Goal: Use online tool/utility: Utilize a website feature to perform a specific function

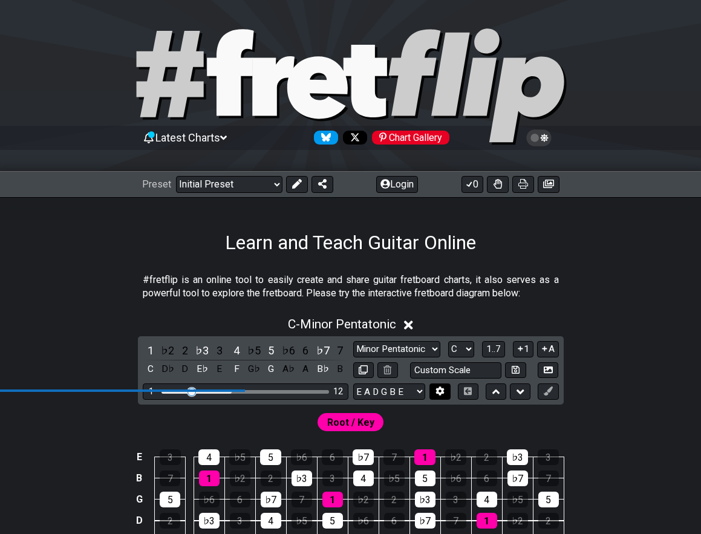
click at [439, 394] on icon at bounding box center [440, 391] width 8 height 9
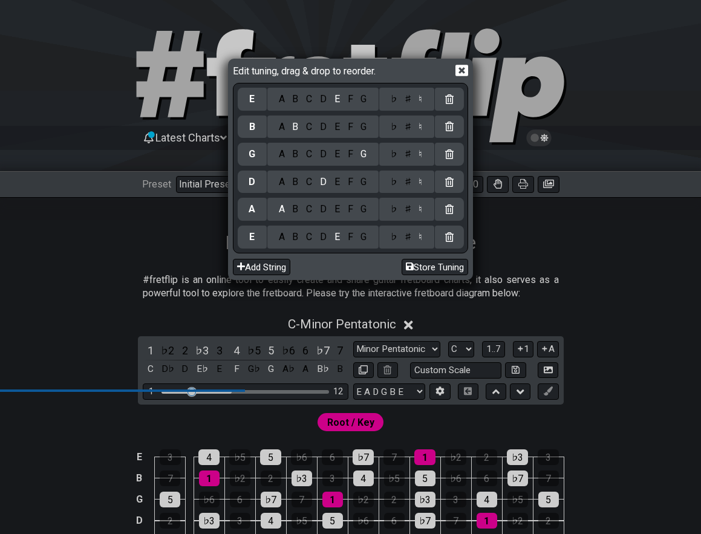
drag, startPoint x: 322, startPoint y: 236, endPoint x: 330, endPoint y: 238, distance: 8.0
click at [322, 236] on div "D" at bounding box center [323, 236] width 15 height 13
click at [334, 183] on div "E" at bounding box center [336, 181] width 13 height 13
click at [279, 157] on div "A" at bounding box center [282, 154] width 14 height 13
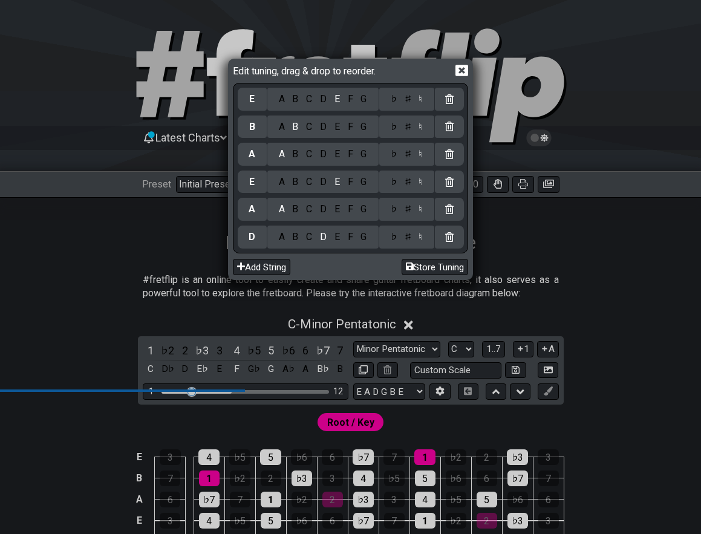
drag, startPoint x: 305, startPoint y: 127, endPoint x: 329, endPoint y: 131, distance: 23.9
click at [306, 127] on div "C" at bounding box center [309, 126] width 14 height 13
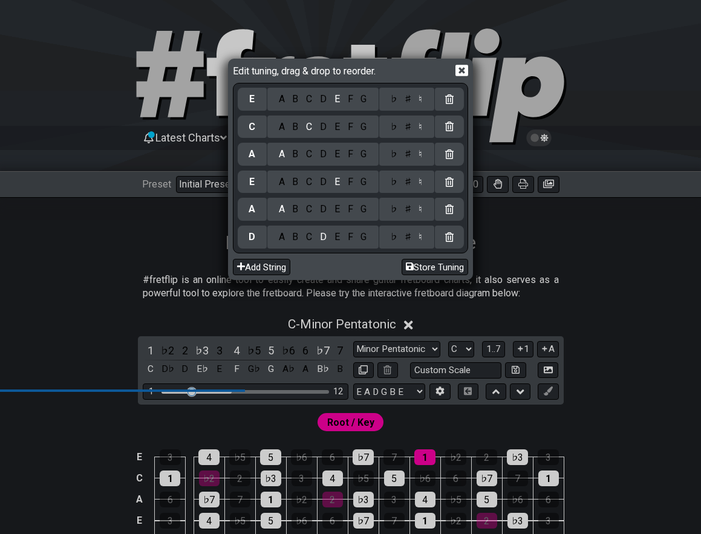
click at [405, 127] on div "♯" at bounding box center [407, 126] width 15 height 13
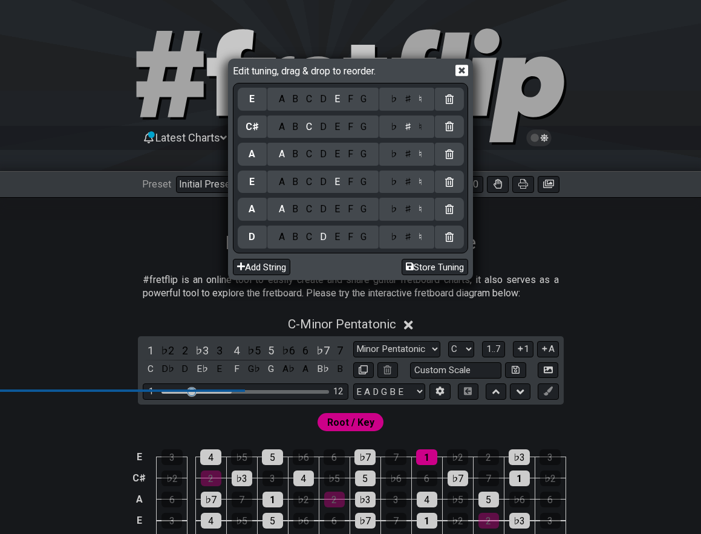
drag, startPoint x: 426, startPoint y: 267, endPoint x: 447, endPoint y: 276, distance: 22.8
click at [426, 267] on button "Store Tuning" at bounding box center [435, 267] width 67 height 16
click at [514, 256] on div "Edit tuning, drag & drop to reorder. E A B C D E F G ♭ ♯ ♮ C♯ A B C D E F G ♭ ♯…" at bounding box center [350, 267] width 701 height 534
drag, startPoint x: 515, startPoint y: 256, endPoint x: 527, endPoint y: 250, distance: 14.3
click at [521, 252] on div "Edit tuning, drag & drop to reorder. E A B C D E F G ♭ ♯ ♮ C♯ A B C D E F G ♭ ♯…" at bounding box center [350, 267] width 701 height 534
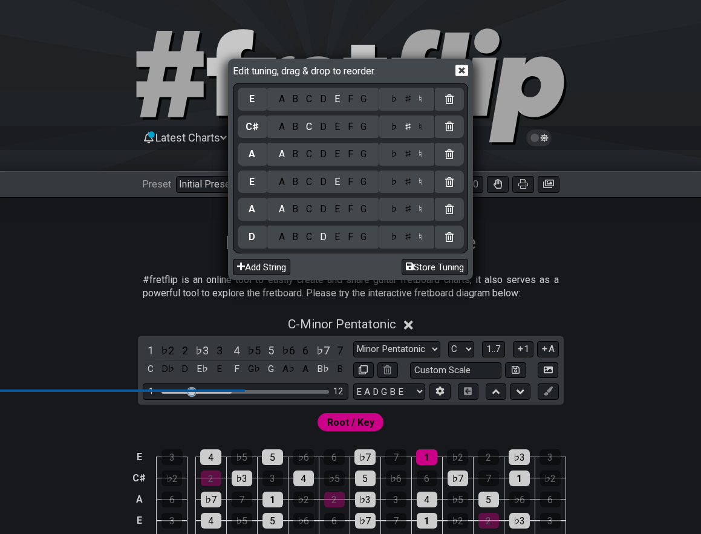
click at [464, 77] on div "Edit tuning, drag & drop to reorder." at bounding box center [350, 72] width 235 height 21
click at [468, 74] on icon at bounding box center [461, 70] width 13 height 11
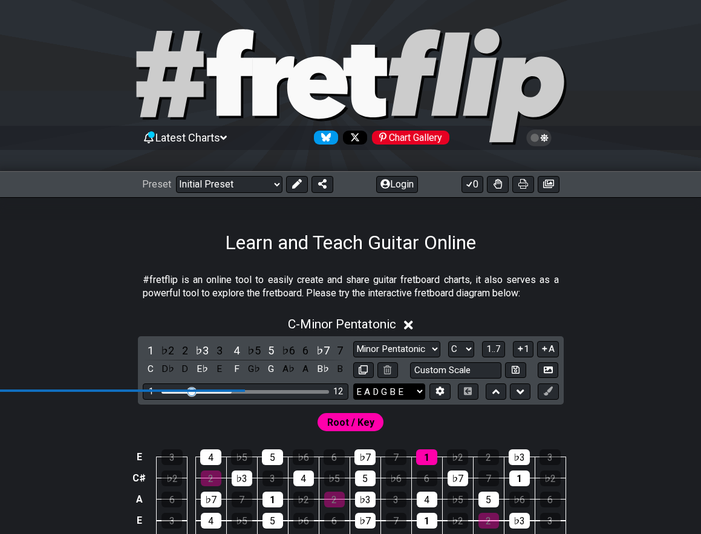
click at [410, 393] on select "E A D G B E D A E A C♯ E E A D G B E B E A D F♯ B A D G C E A D A D G B E E♭ A♭…" at bounding box center [389, 391] width 72 height 16
select select "D A E A C# E"
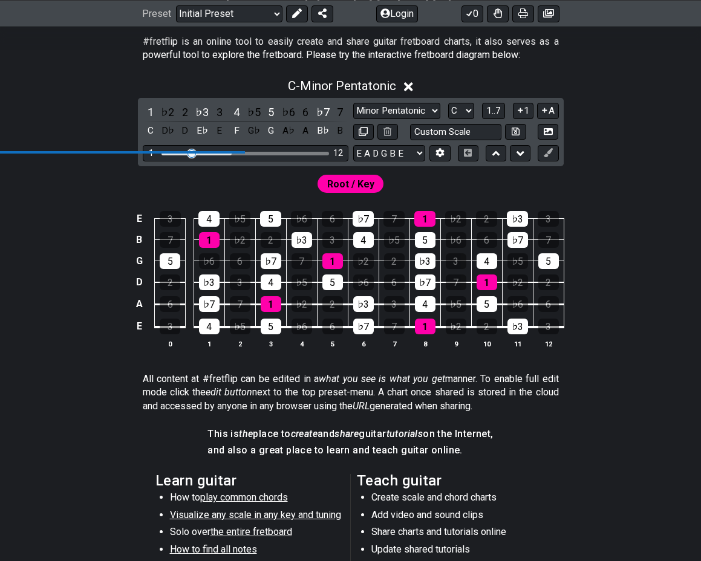
scroll to position [240, 0]
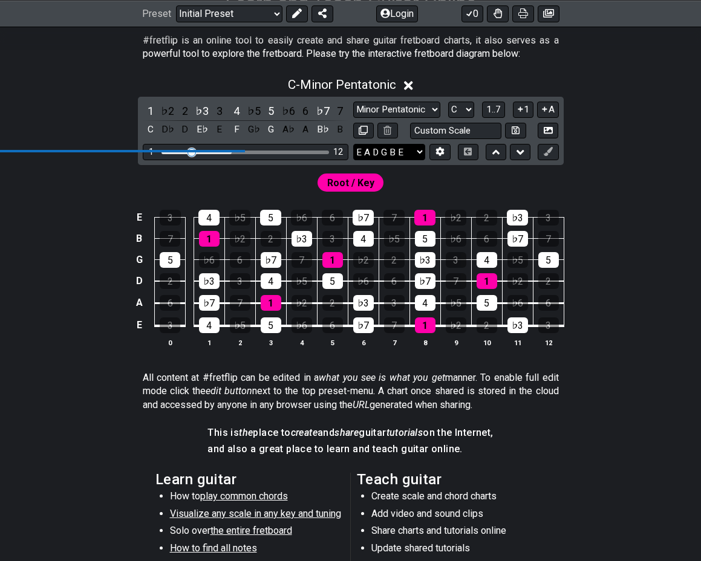
click at [387, 149] on select "E A D G B E E A D G B E E A D G B E B E A D F♯ B A D G C E A D A D G B E E♭ A♭ …" at bounding box center [389, 152] width 72 height 16
click at [437, 155] on icon at bounding box center [439, 151] width 9 height 9
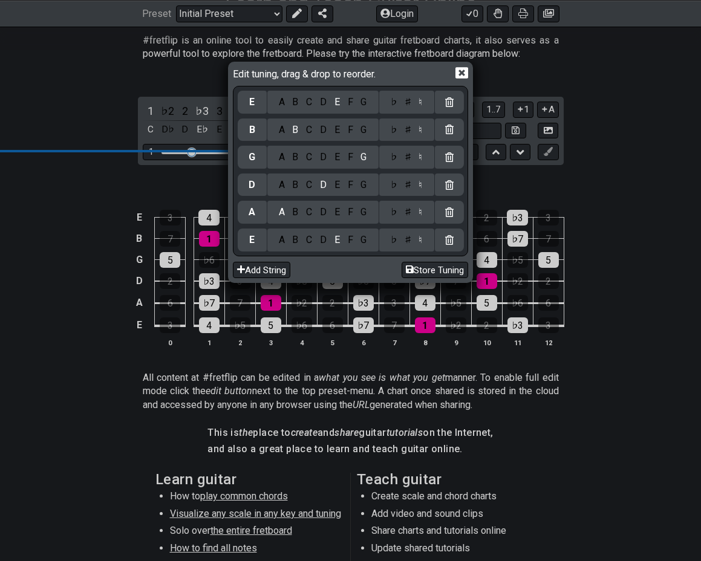
click at [344, 241] on div "F" at bounding box center [350, 239] width 13 height 13
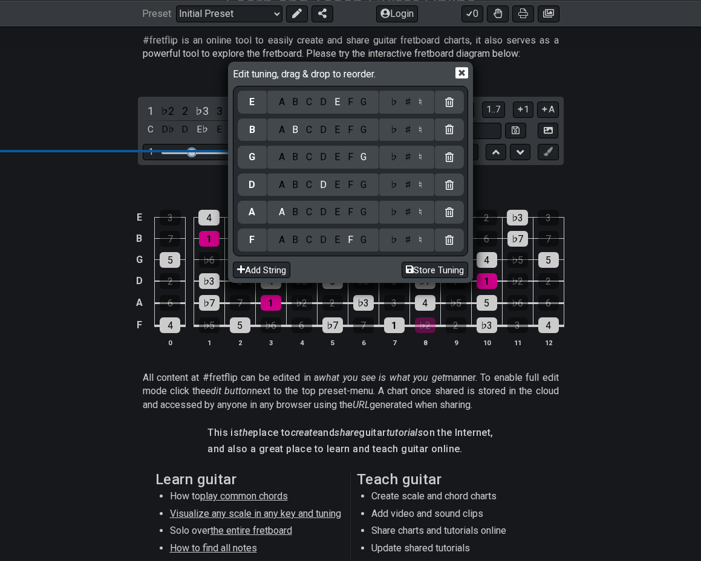
click at [307, 241] on div "C" at bounding box center [309, 239] width 14 height 13
click at [358, 214] on div "G" at bounding box center [364, 212] width 14 height 13
click at [304, 184] on div "C" at bounding box center [309, 184] width 14 height 13
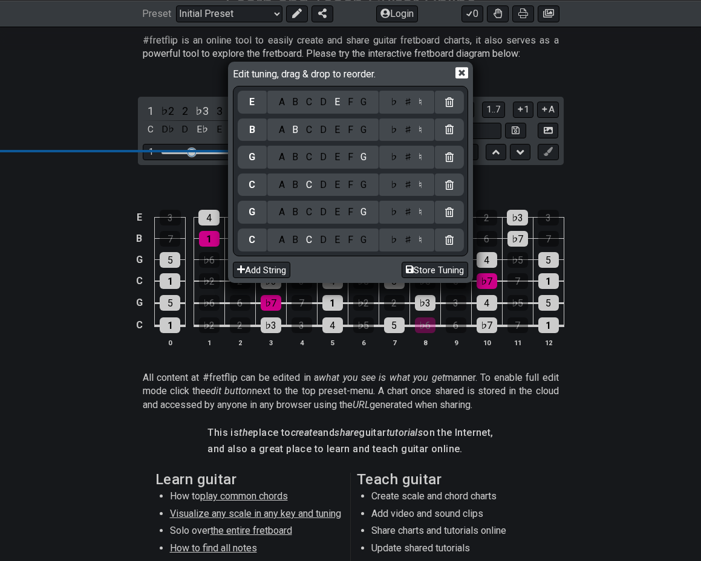
click at [347, 163] on div "A B C D E F G" at bounding box center [322, 157] width 111 height 23
click at [347, 161] on div "F" at bounding box center [350, 157] width 13 height 13
click at [359, 132] on div "G" at bounding box center [364, 129] width 14 height 13
click at [318, 102] on div "D" at bounding box center [323, 102] width 15 height 13
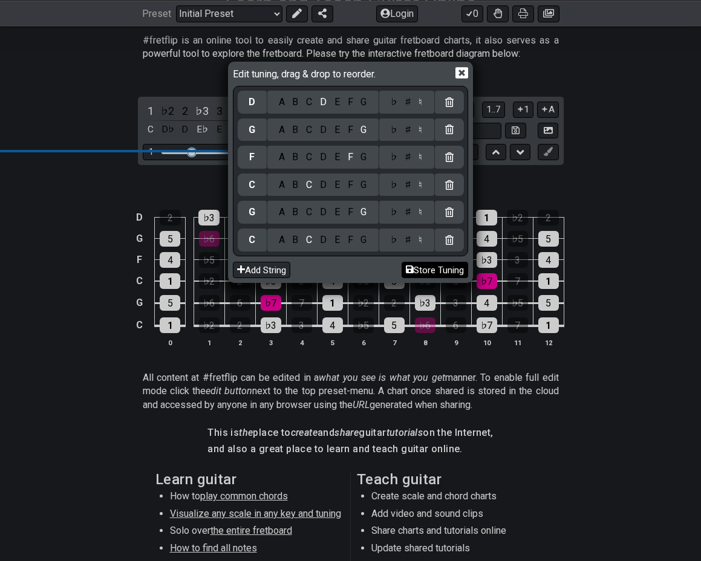
click at [435, 271] on button "Store Tuning" at bounding box center [435, 270] width 67 height 16
click at [468, 73] on icon at bounding box center [461, 73] width 13 height 11
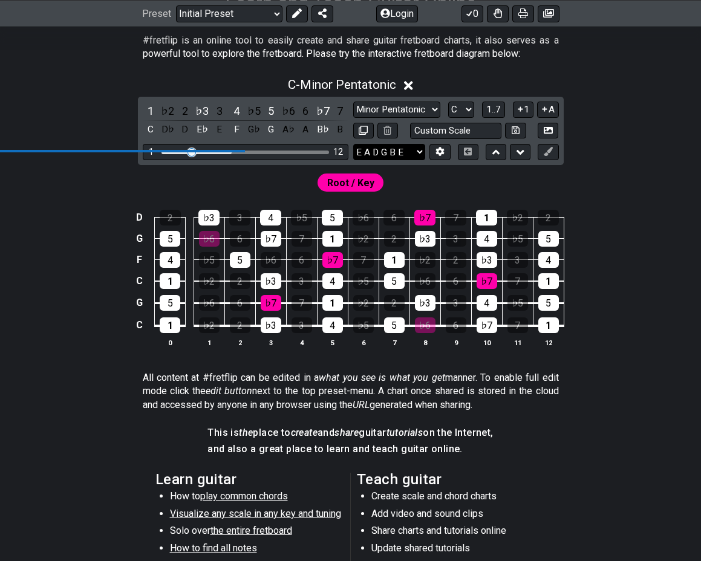
click at [414, 151] on select "E A D G B E C G C F G D E A D G B E B E A D F♯ B A D G C E A D A D G B E E♭ A♭ …" at bounding box center [389, 152] width 72 height 16
select select "C G C F G D"
click at [435, 184] on div "Root / Key" at bounding box center [350, 179] width 701 height 29
click at [403, 157] on select "E A D G B E C G C F G D E A D G B E B E A D F♯ B A D G C E A D A D G B E E♭ A♭ …" at bounding box center [389, 152] width 72 height 16
click at [445, 151] on button at bounding box center [439, 152] width 21 height 16
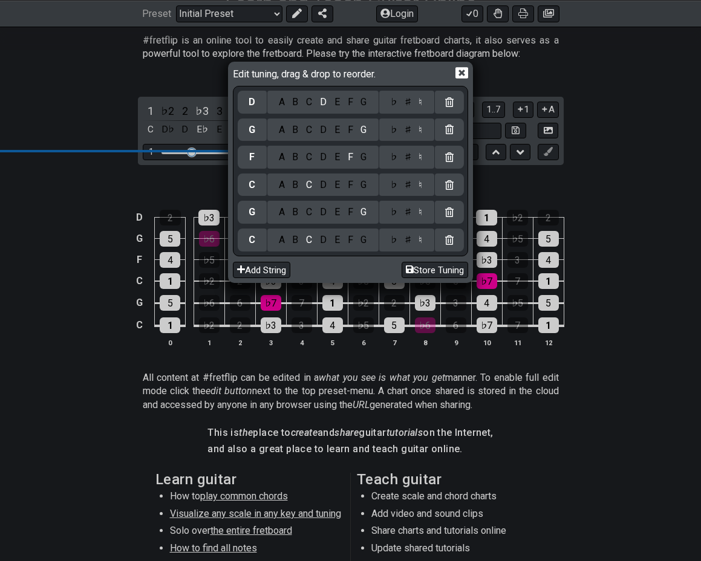
drag, startPoint x: 171, startPoint y: 186, endPoint x: 216, endPoint y: 166, distance: 49.3
click at [172, 186] on div "Edit tuning, drag & drop to reorder. D A B C D E F G ♭ ♯ ♮ G A B C D E F G ♭ ♯ …" at bounding box center [350, 280] width 701 height 561
click at [463, 76] on icon at bounding box center [461, 73] width 13 height 13
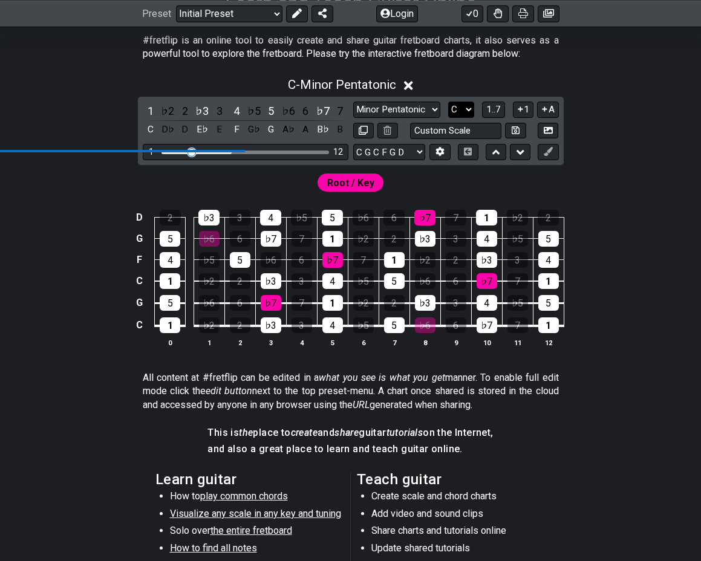
click at [471, 109] on select "A♭ A A♯ B♭ B C C♯ D♭ D D♯ E♭ E F F♯ G♭ G G♯" at bounding box center [461, 110] width 26 height 16
select select "G"
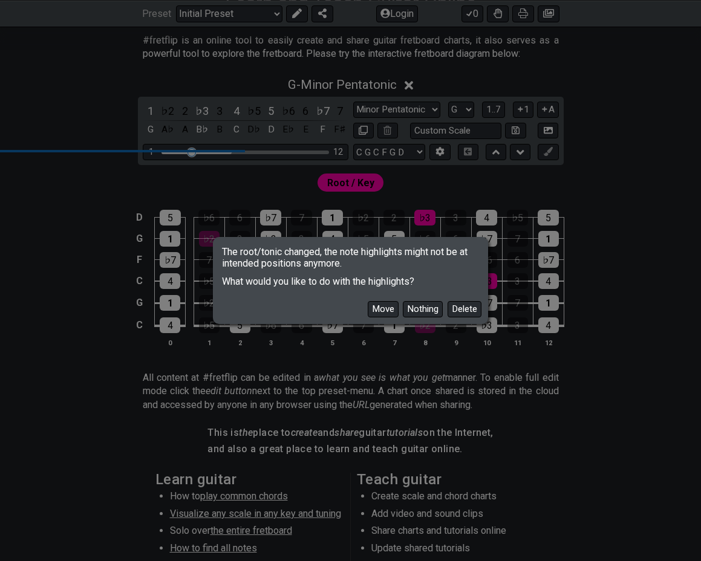
drag, startPoint x: 389, startPoint y: 310, endPoint x: 406, endPoint y: 248, distance: 64.6
click at [390, 310] on button "Move" at bounding box center [383, 309] width 31 height 16
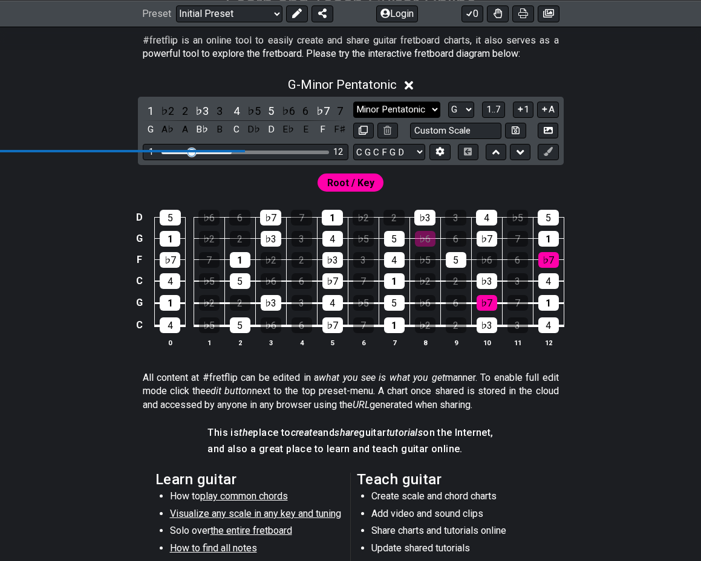
click at [407, 114] on select "Minor Pentatonic Click to edit Minor Pentatonic Major Pentatonic Minor Blues Ma…" at bounding box center [396, 110] width 87 height 16
select select "Minor / Aeolian"
